Goal: Information Seeking & Learning: Check status

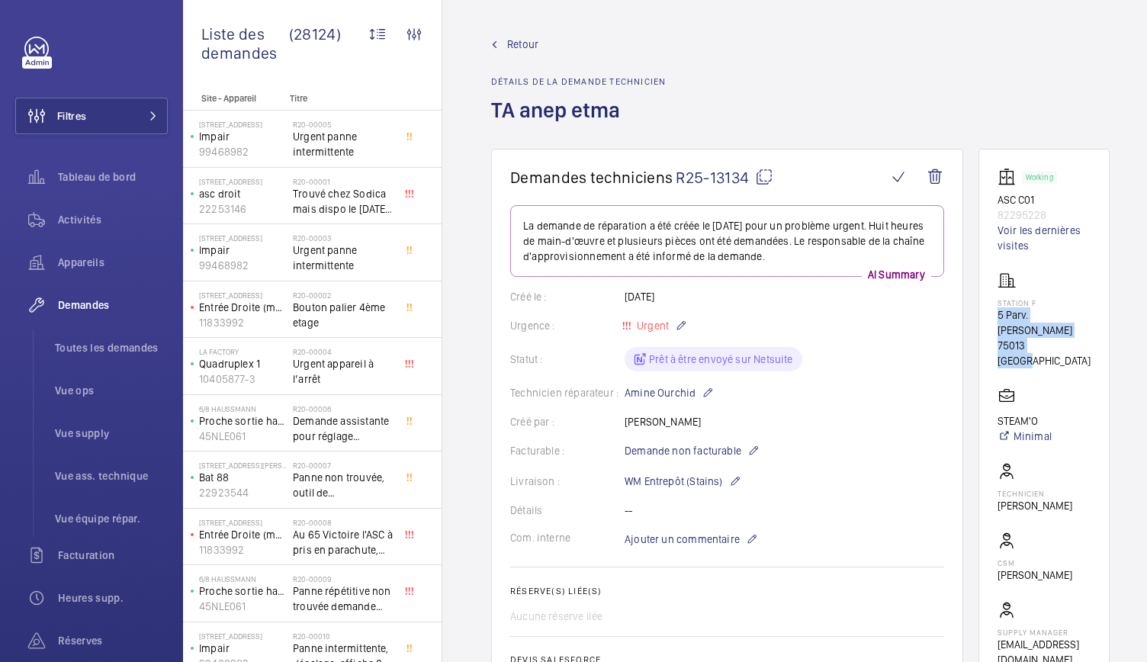
drag, startPoint x: 989, startPoint y: 318, endPoint x: 1061, endPoint y: 332, distance: 73.1
click at [1061, 332] on wm-front-card "Working ASC C01 82295228 Voir les dernières visites Station F 5 Parv. Alan Turi…" at bounding box center [1043, 417] width 131 height 537
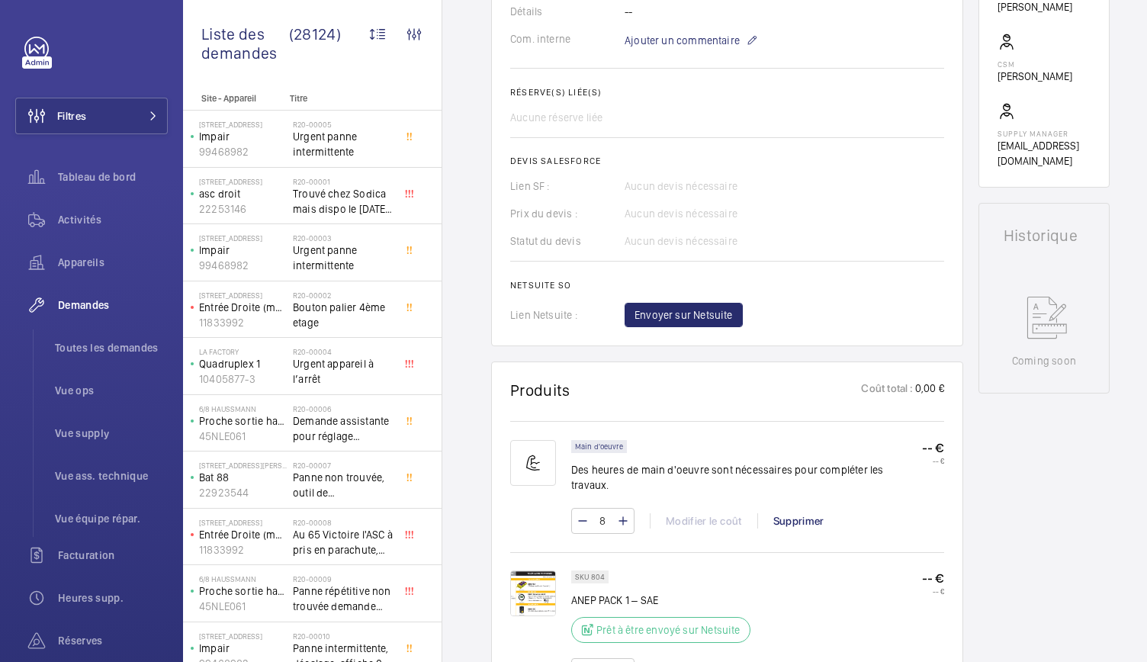
scroll to position [682, 0]
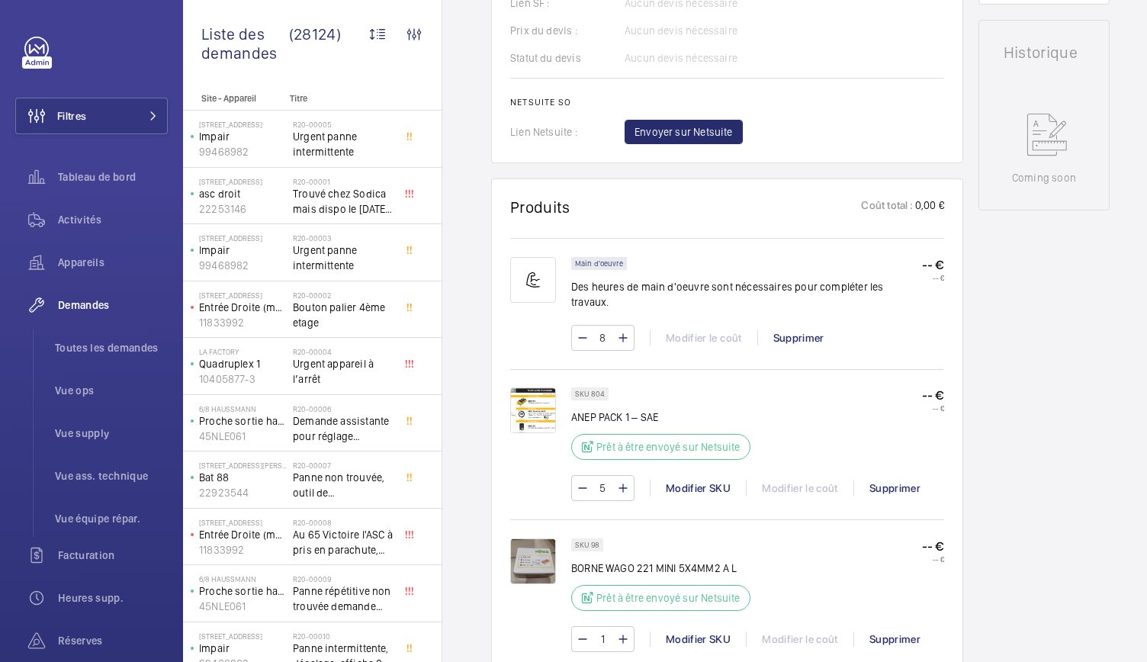
copy div "5 Parv. Alan Turing 75013 PARIS"
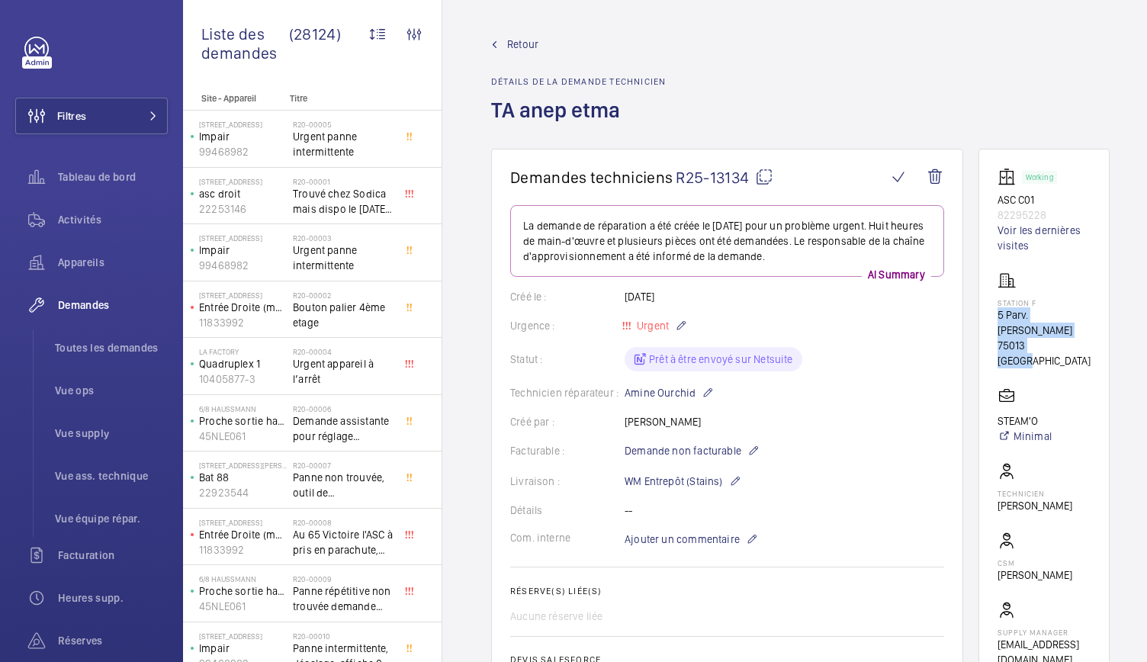
click at [762, 184] on mat-icon at bounding box center [764, 177] width 18 height 18
copy div "5 Parv. Alan Turing 75013 PARIS"
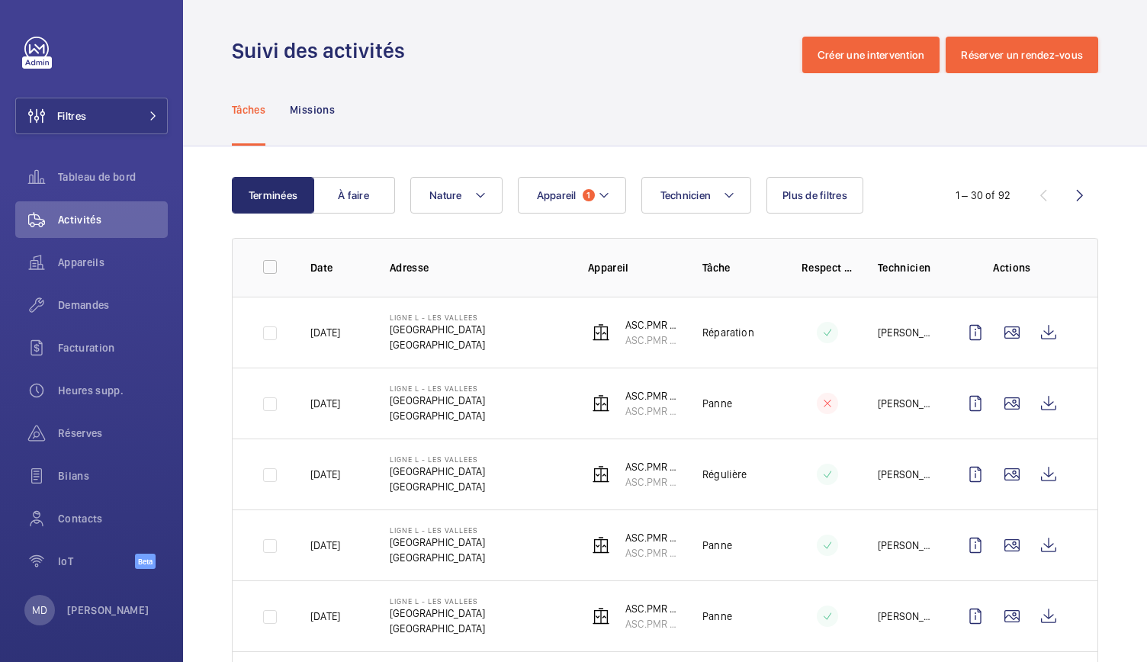
scroll to position [75, 0]
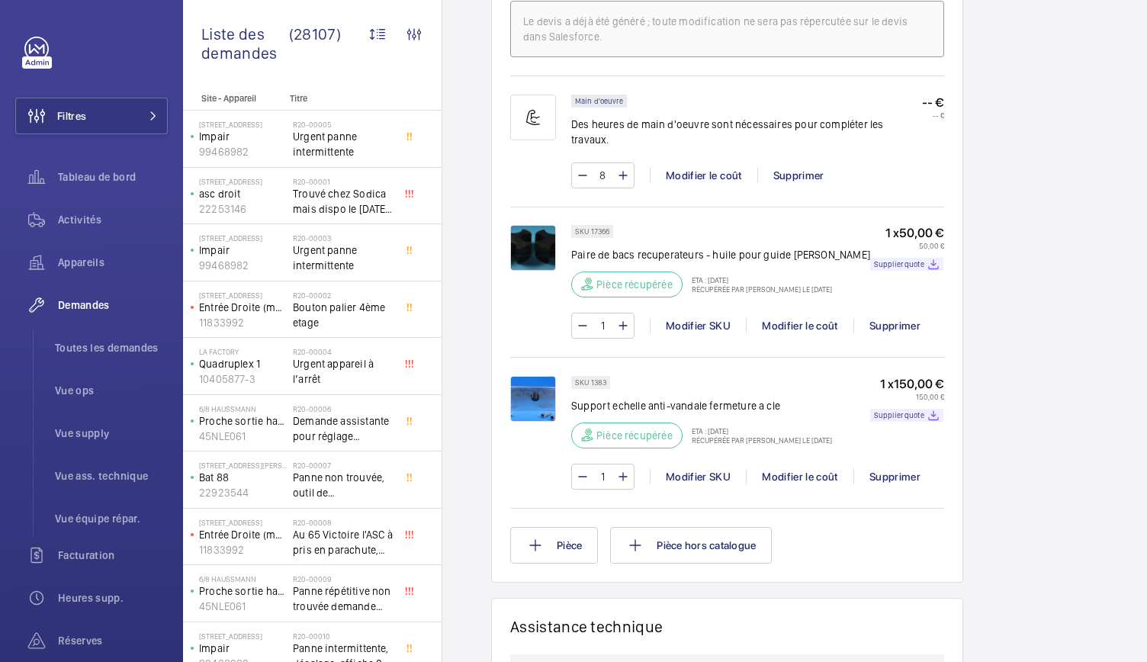
scroll to position [1015, 0]
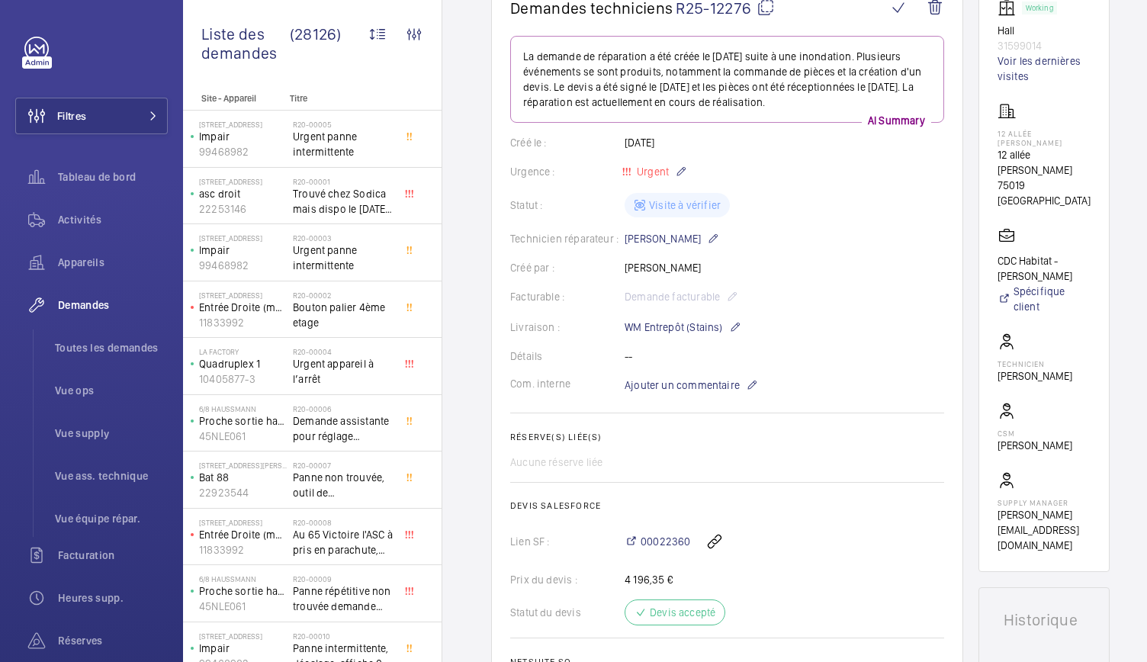
scroll to position [149, 0]
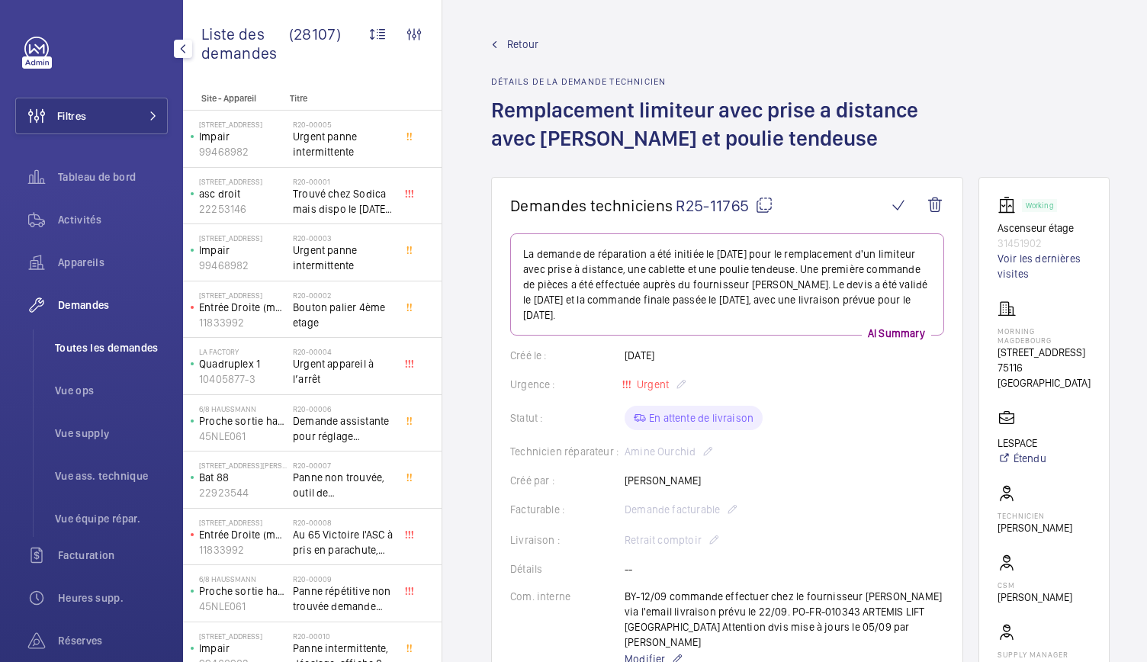
click at [107, 351] on span "Toutes les demandes" at bounding box center [111, 347] width 113 height 15
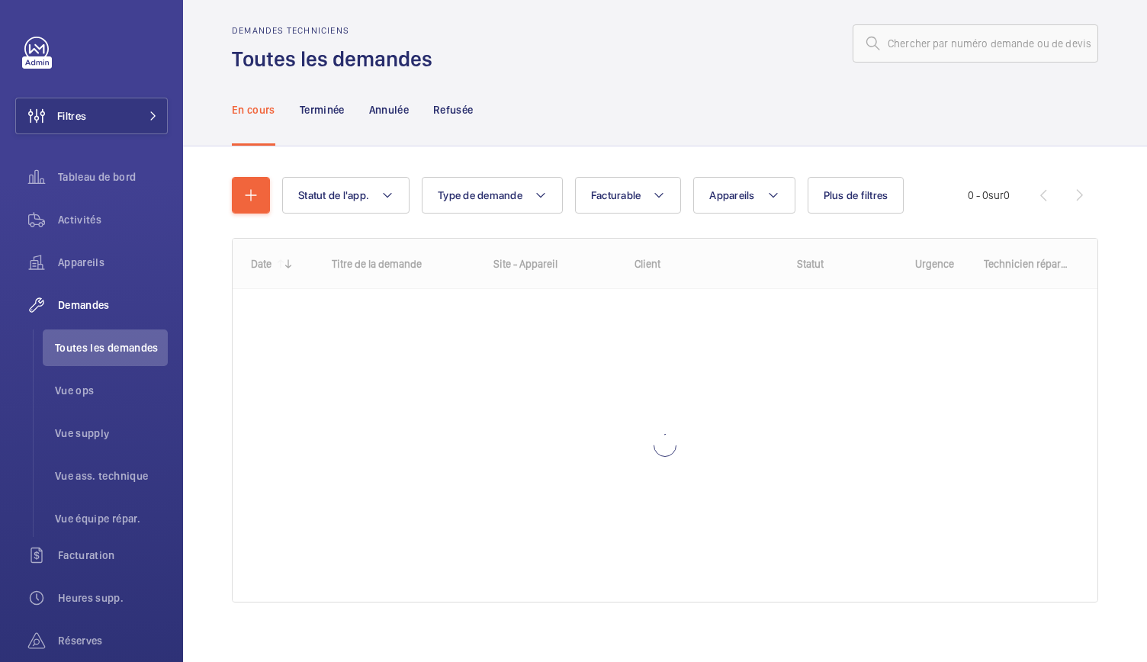
click at [880, 62] on div "Demandes techniciens Toutes les demandes" at bounding box center [665, 49] width 866 height 48
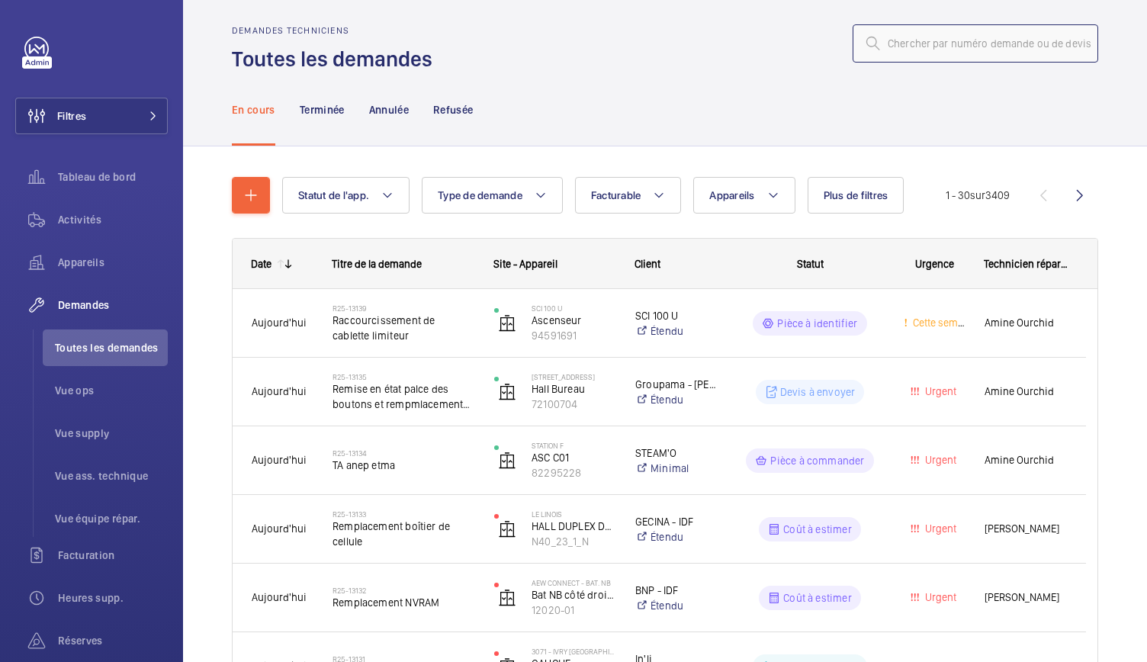
click at [880, 55] on input "text" at bounding box center [974, 43] width 245 height 38
paste input "R25-05293"
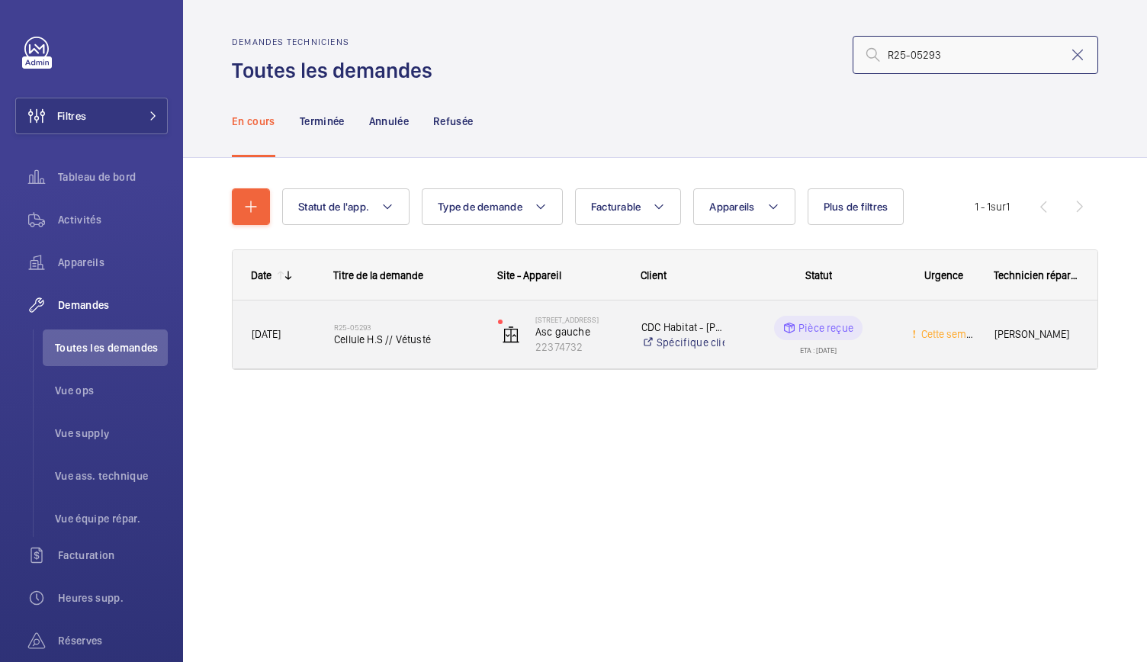
type input "R25-05293"
click at [378, 333] on span "Cellule H.S // Vétusté" at bounding box center [406, 339] width 144 height 15
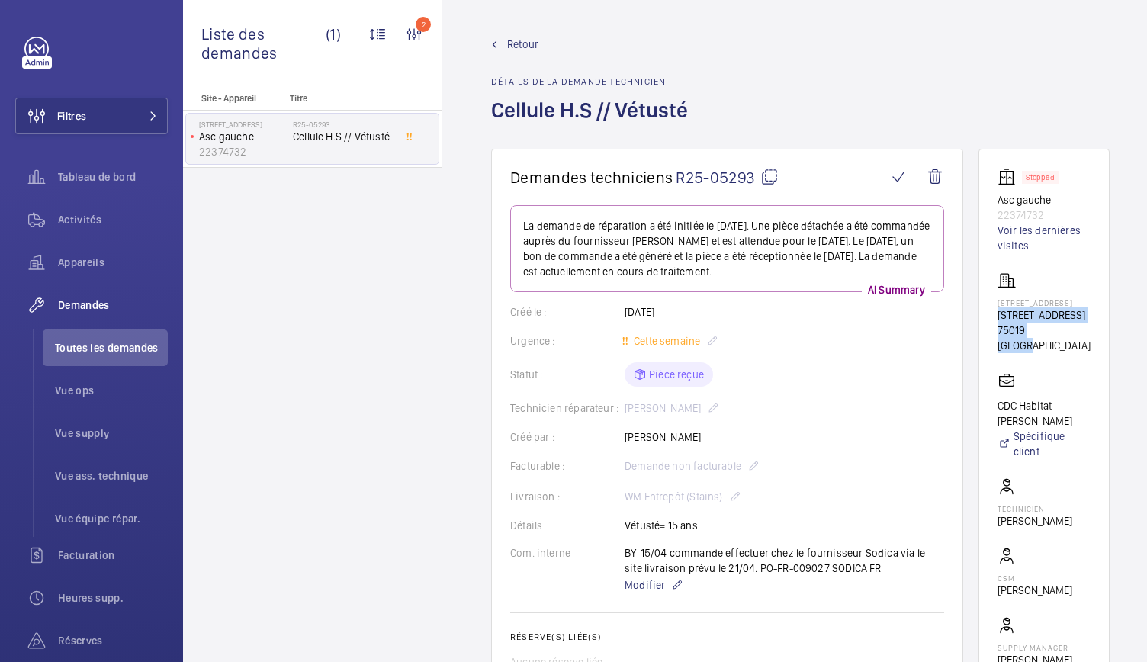
drag, startPoint x: 1004, startPoint y: 319, endPoint x: 1065, endPoint y: 339, distance: 64.1
click at [1065, 339] on wm-front-card-body "Stopped Asc gauche 22374732 Voir les dernières visites 74 rue Mouzaïa 74 rue Mo…" at bounding box center [1043, 433] width 93 height 530
copy div "74 rue Mouzaïa 75019 PARIS"
click at [773, 186] on span "R25-05293" at bounding box center [726, 177] width 103 height 19
drag, startPoint x: 999, startPoint y: 205, endPoint x: 1058, endPoint y: 218, distance: 60.9
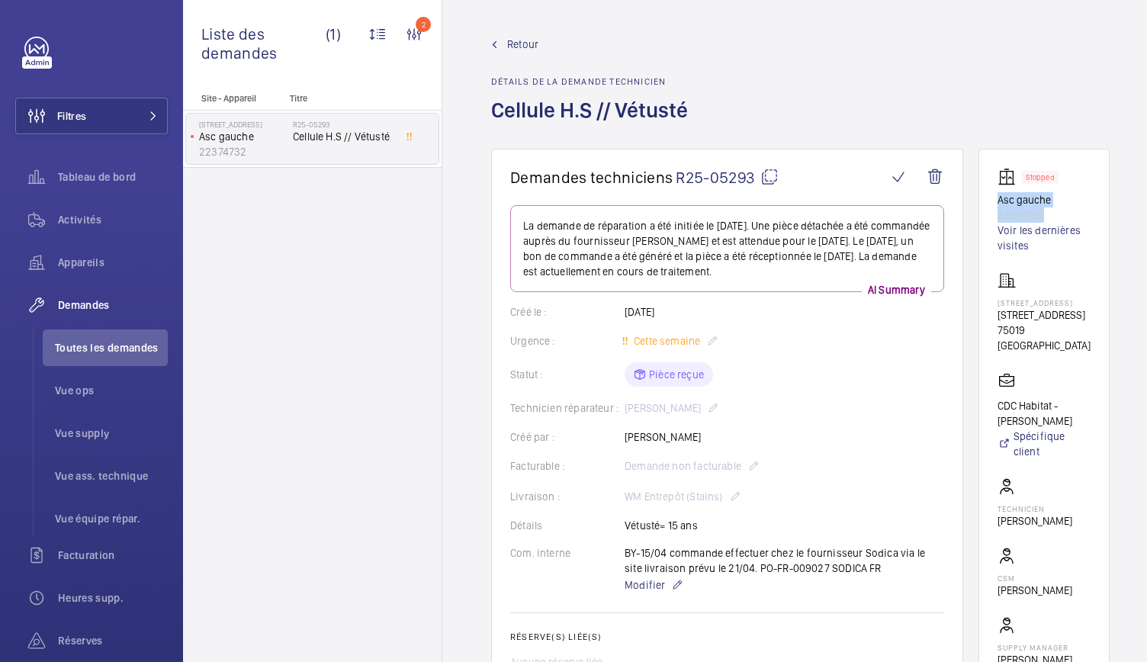
click at [1058, 218] on wm-front-card "Stopped Asc gauche 22374732 Voir les dernières visites 74 rue Mouzaïa 74 rue Mo…" at bounding box center [1043, 433] width 131 height 568
copy div "Asc gauche 22374732"
click at [759, 394] on wm-front-card-body "La demande de réparation a été initiée le 11 avril 2025. Une pièce détachée a é…" at bounding box center [727, 533] width 434 height 657
click at [139, 353] on span "Toutes les demandes" at bounding box center [111, 347] width 113 height 15
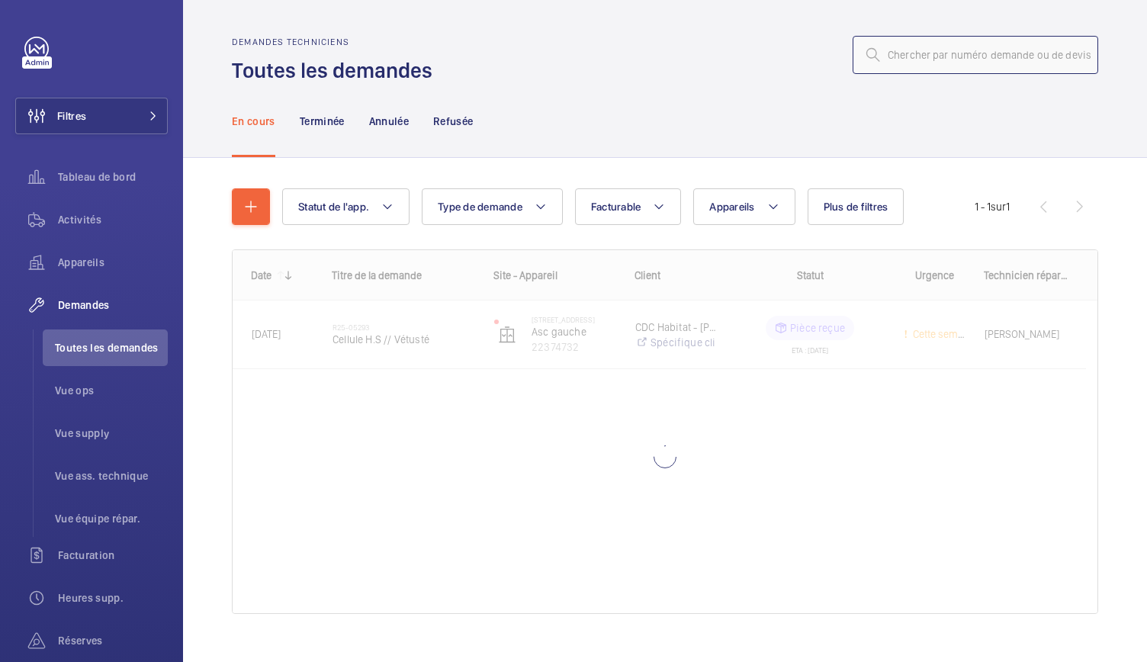
click at [898, 51] on input "text" at bounding box center [974, 55] width 245 height 38
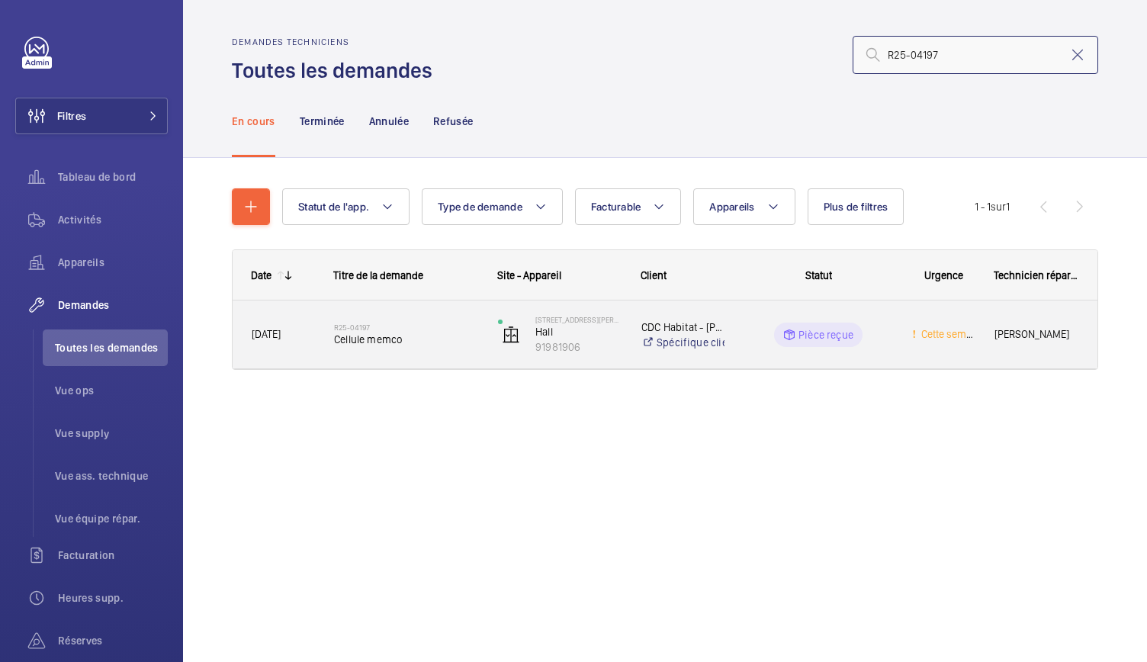
type input "R25-04197"
click at [386, 346] on div "R25-04197 Cellule memco" at bounding box center [406, 335] width 144 height 44
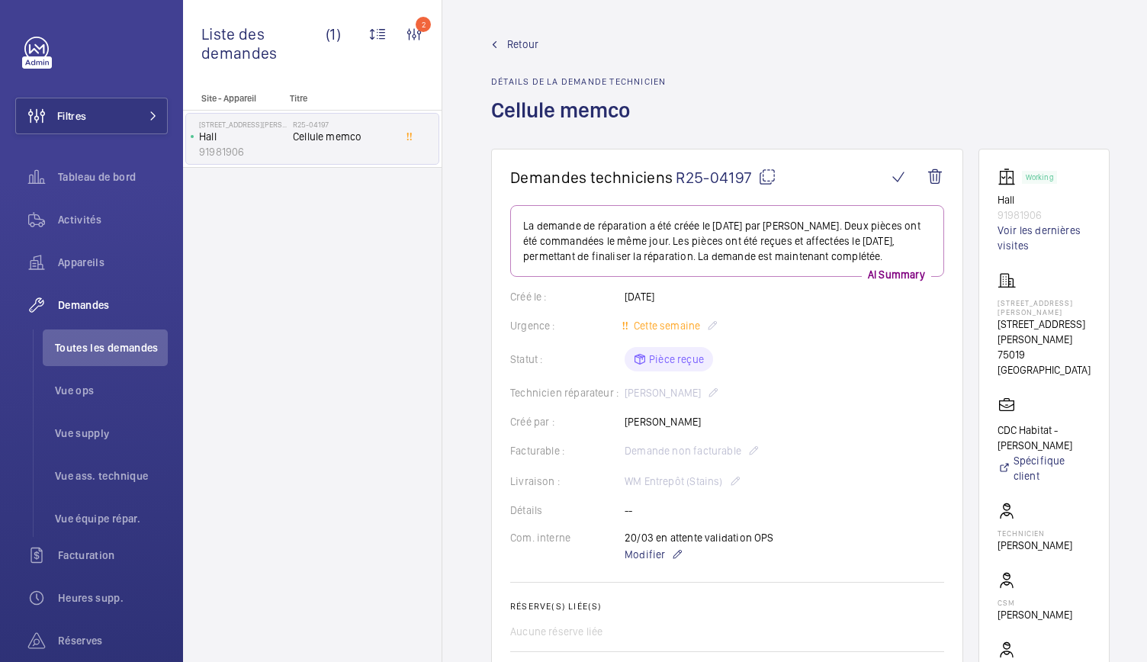
drag, startPoint x: 994, startPoint y: 319, endPoint x: 1050, endPoint y: 327, distance: 56.9
click at [1055, 330] on wm-front-card "Working Hall 91981906 Voir les dernières visites 82 avenue Simon Bolivar 82 ave…" at bounding box center [1043, 445] width 131 height 592
drag, startPoint x: 1000, startPoint y: 311, endPoint x: 1070, endPoint y: 351, distance: 80.6
click at [1070, 351] on wm-front-card "Working Hall 91981906 Voir les dernières visites 82 avenue Simon Bolivar 82 ave…" at bounding box center [1043, 445] width 131 height 592
copy div "82 avenue Simon Bolivar 75019 PARIS"
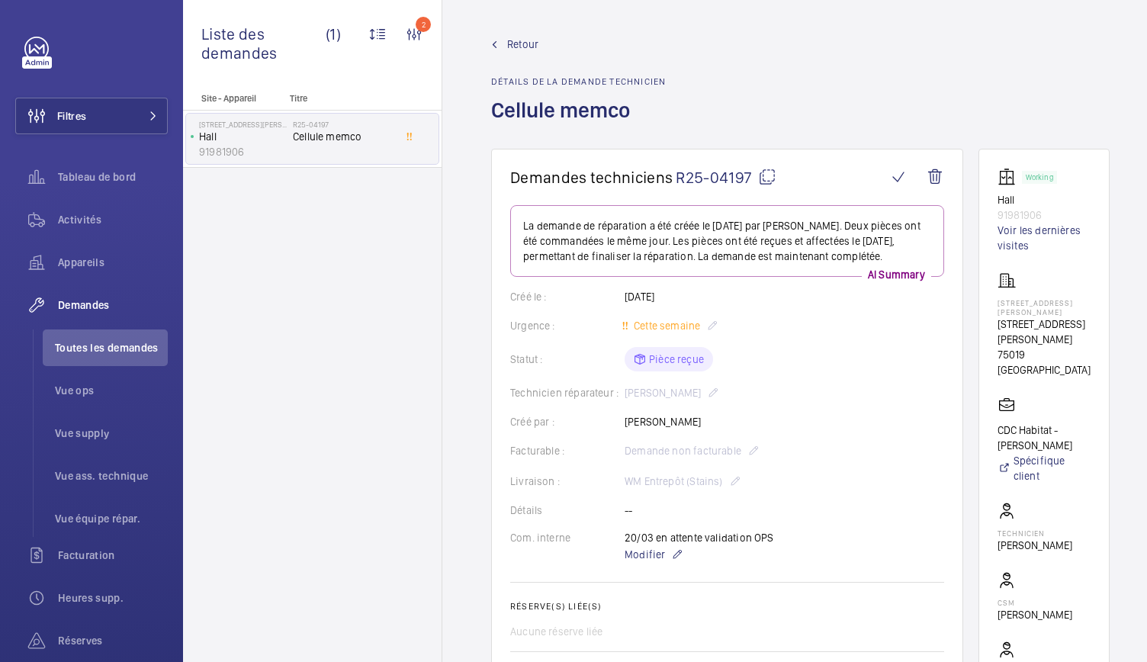
click at [768, 174] on span "R25-04197" at bounding box center [725, 177] width 101 height 19
drag, startPoint x: 995, startPoint y: 186, endPoint x: 1052, endPoint y: 197, distance: 58.2
click at [1052, 197] on wm-front-card "Working Hall 91981906 Voir les dernières visites 82 avenue Simon Bolivar 82 ave…" at bounding box center [1043, 445] width 131 height 592
copy div "Hall 91981906"
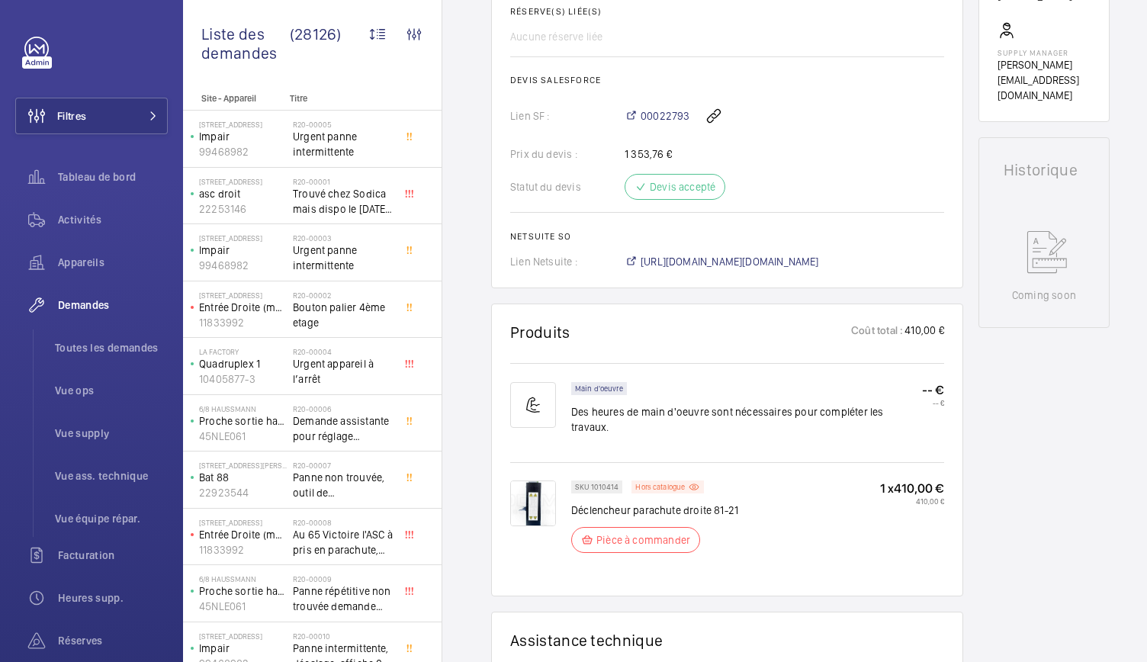
scroll to position [596, 0]
click at [529, 481] on img at bounding box center [533, 502] width 46 height 46
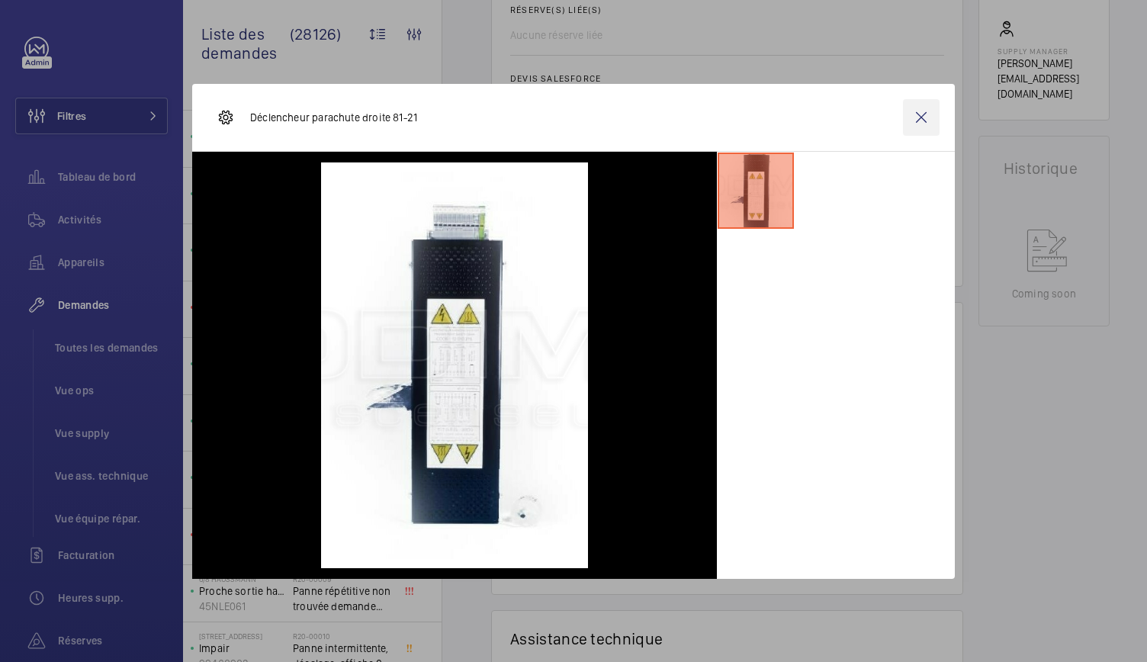
click at [923, 115] on wm-front-icon-button at bounding box center [921, 117] width 37 height 37
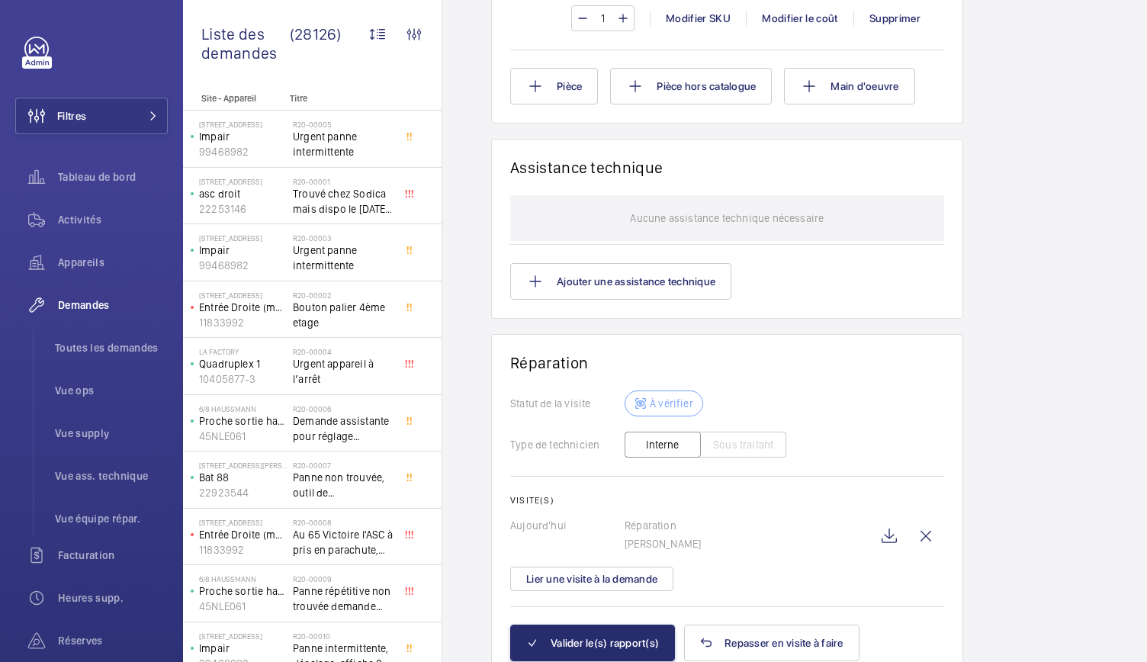
scroll to position [1270, 0]
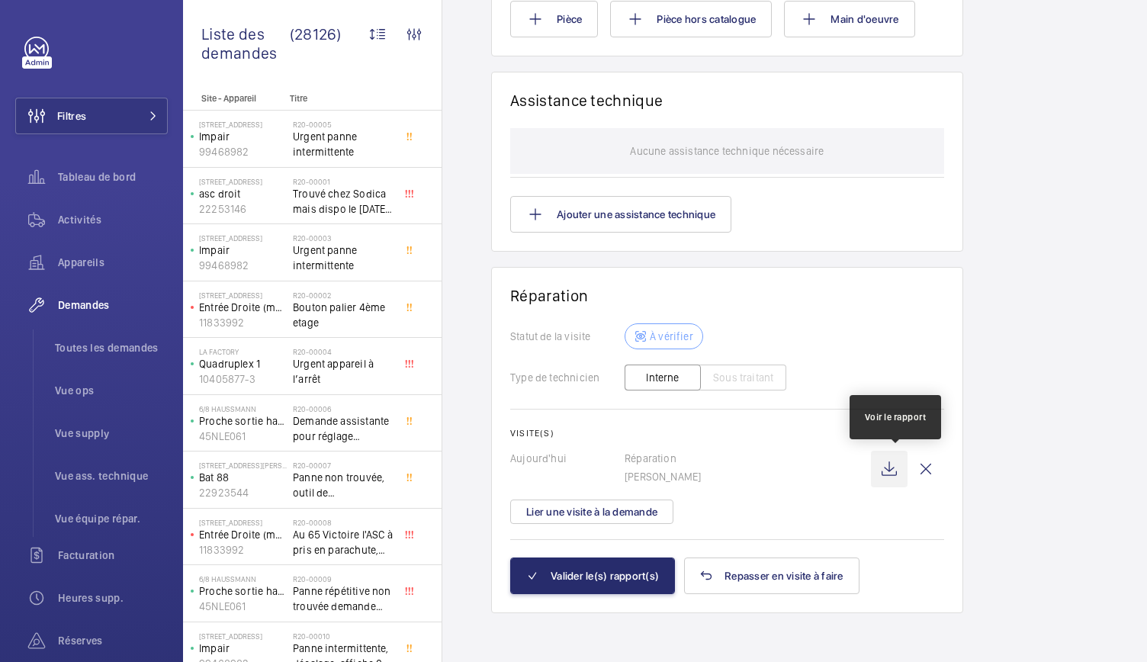
click at [896, 482] on wm-front-icon-button at bounding box center [889, 469] width 37 height 37
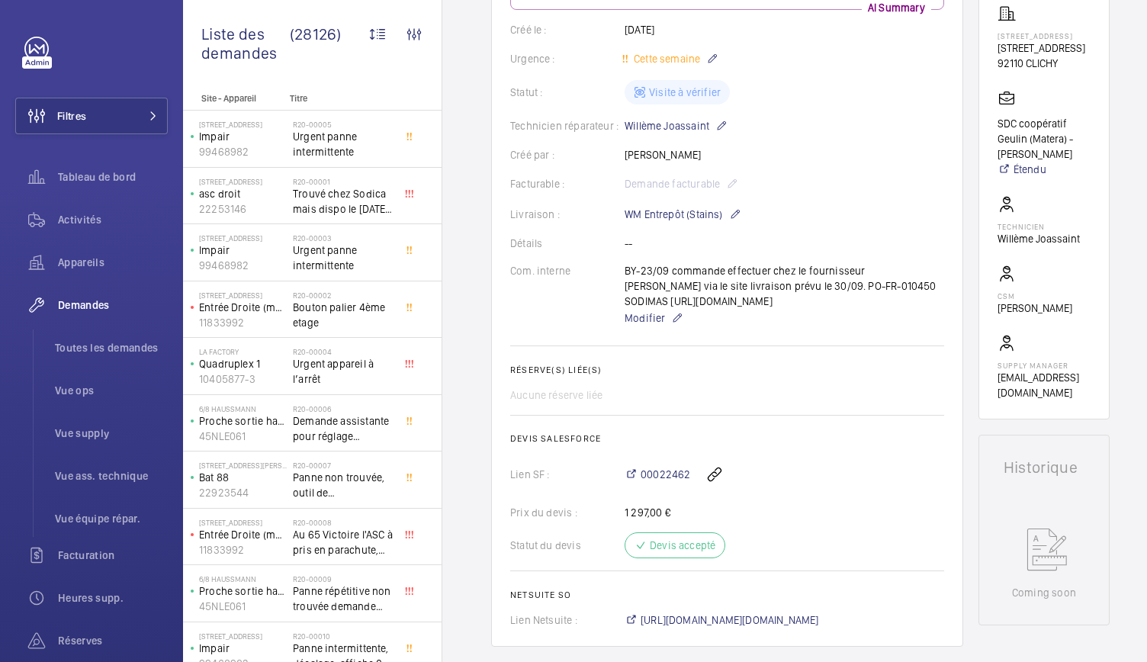
scroll to position [243, 0]
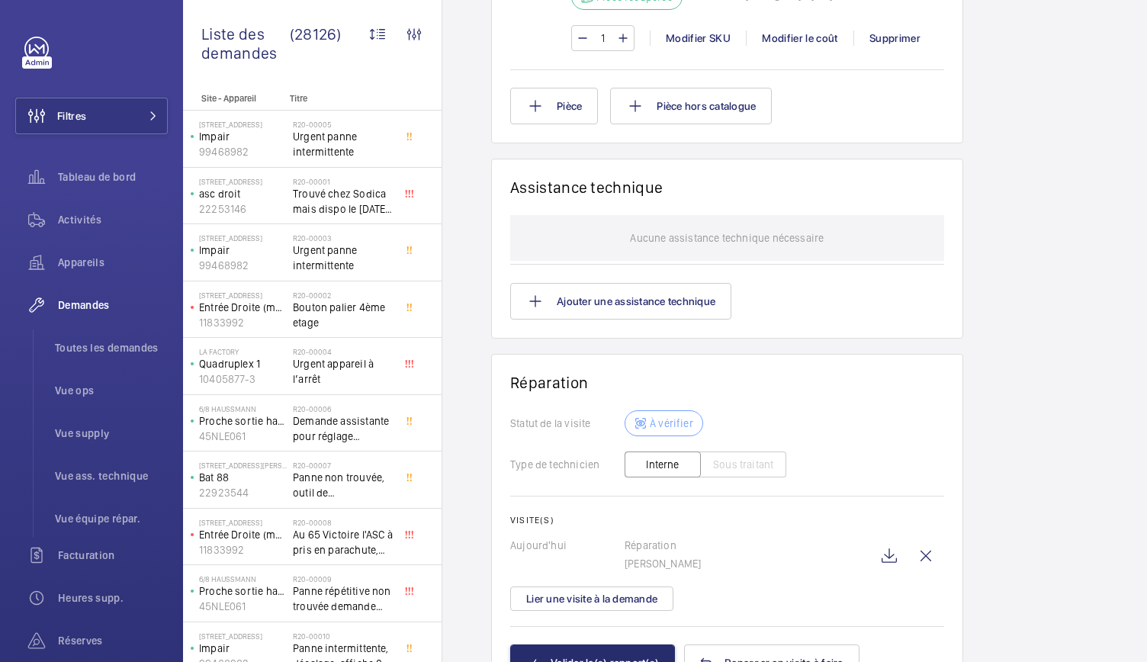
scroll to position [1669, 0]
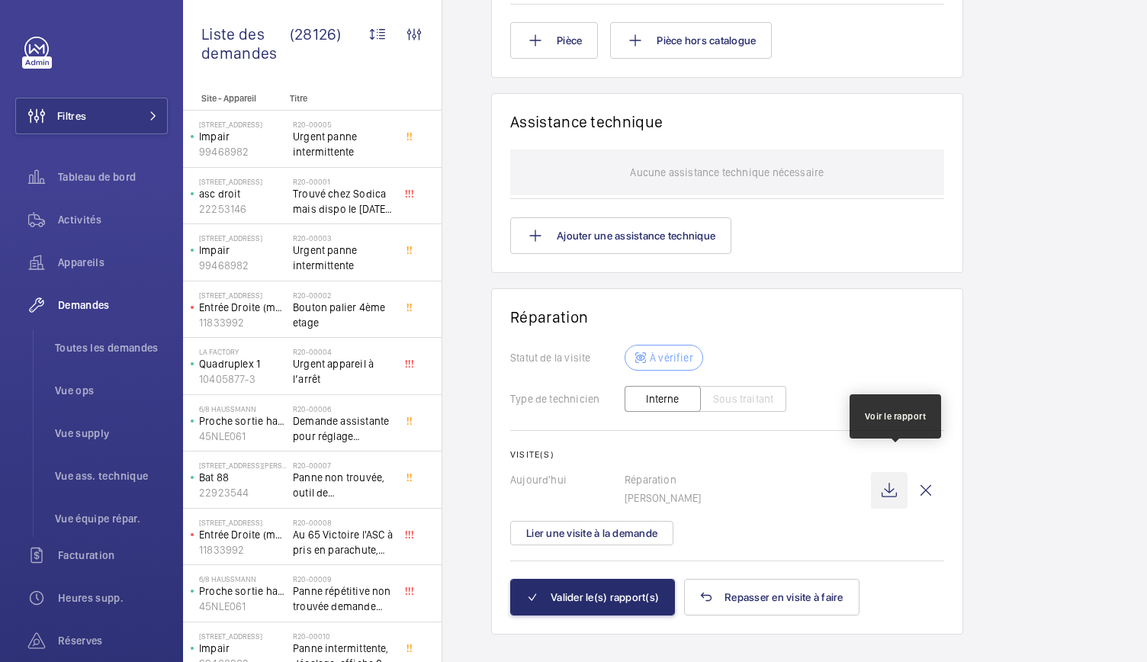
click at [893, 473] on wm-front-icon-button at bounding box center [889, 490] width 37 height 37
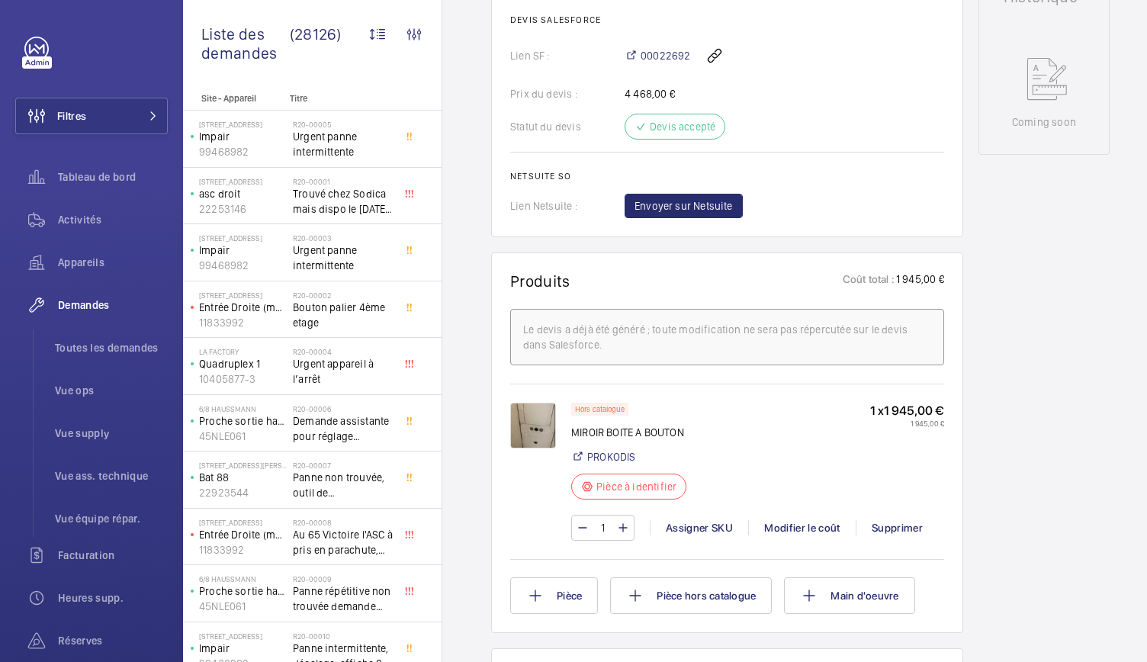
scroll to position [726, 0]
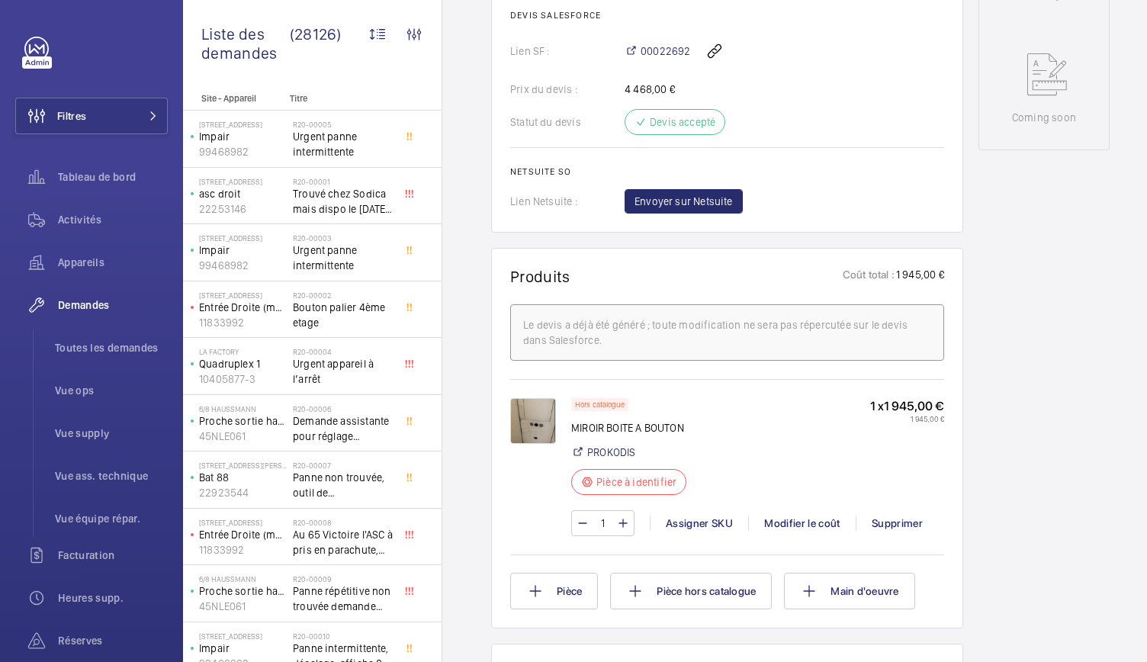
click at [528, 414] on img at bounding box center [533, 421] width 46 height 46
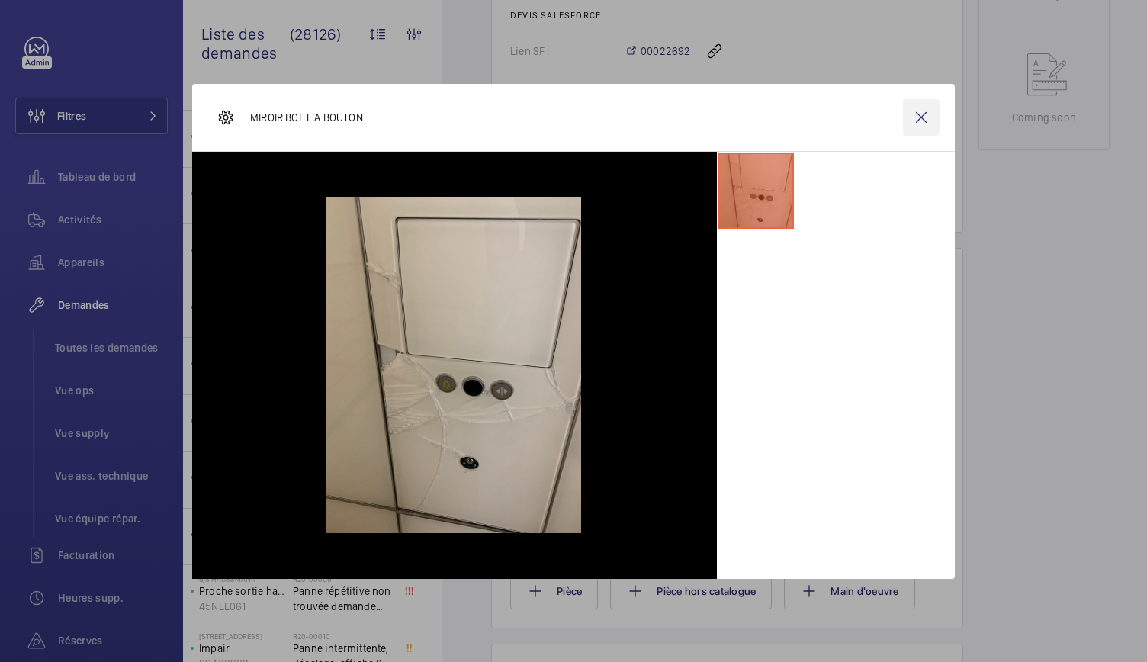
click at [918, 124] on wm-front-icon-button at bounding box center [921, 117] width 37 height 37
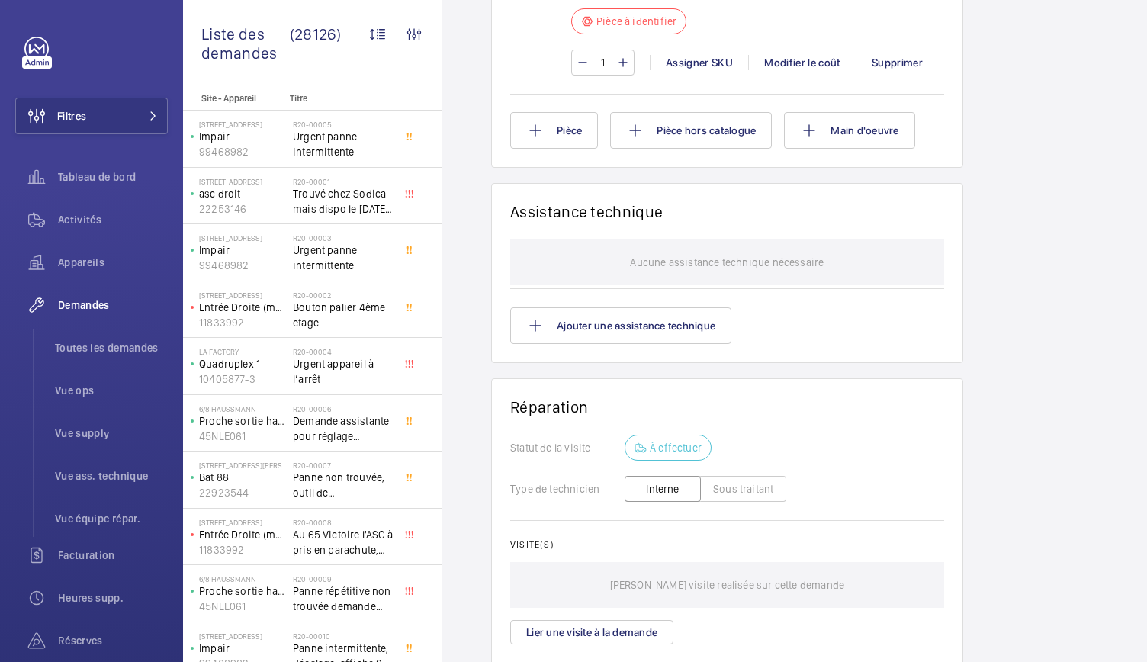
scroll to position [1191, 0]
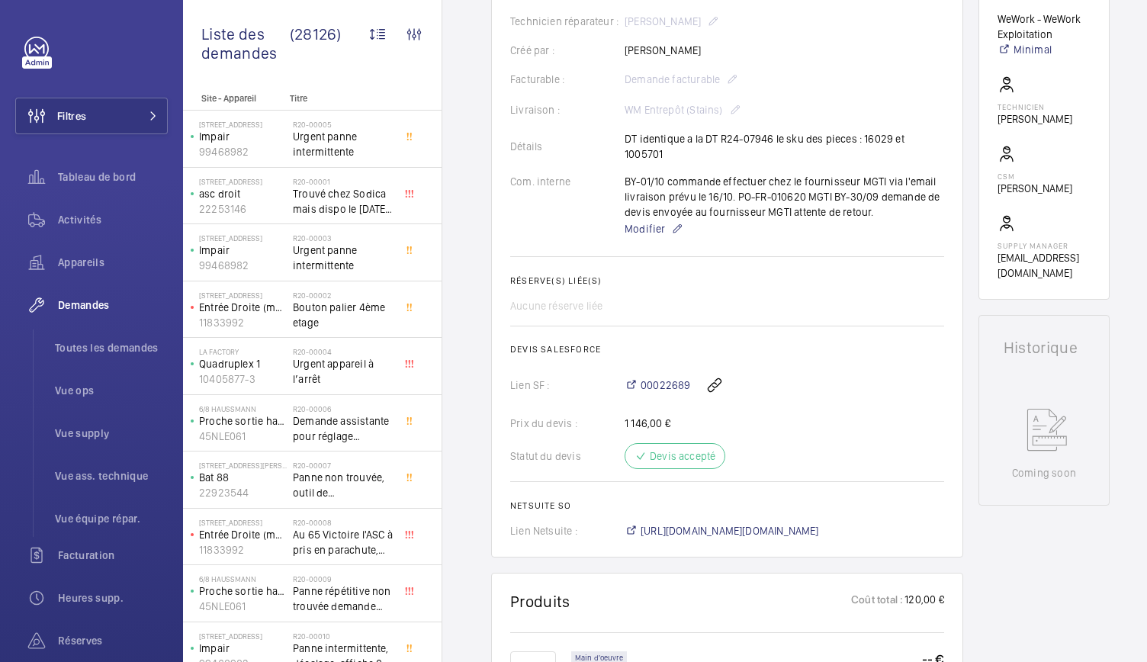
scroll to position [367, 0]
